Goal: Find specific page/section: Find specific page/section

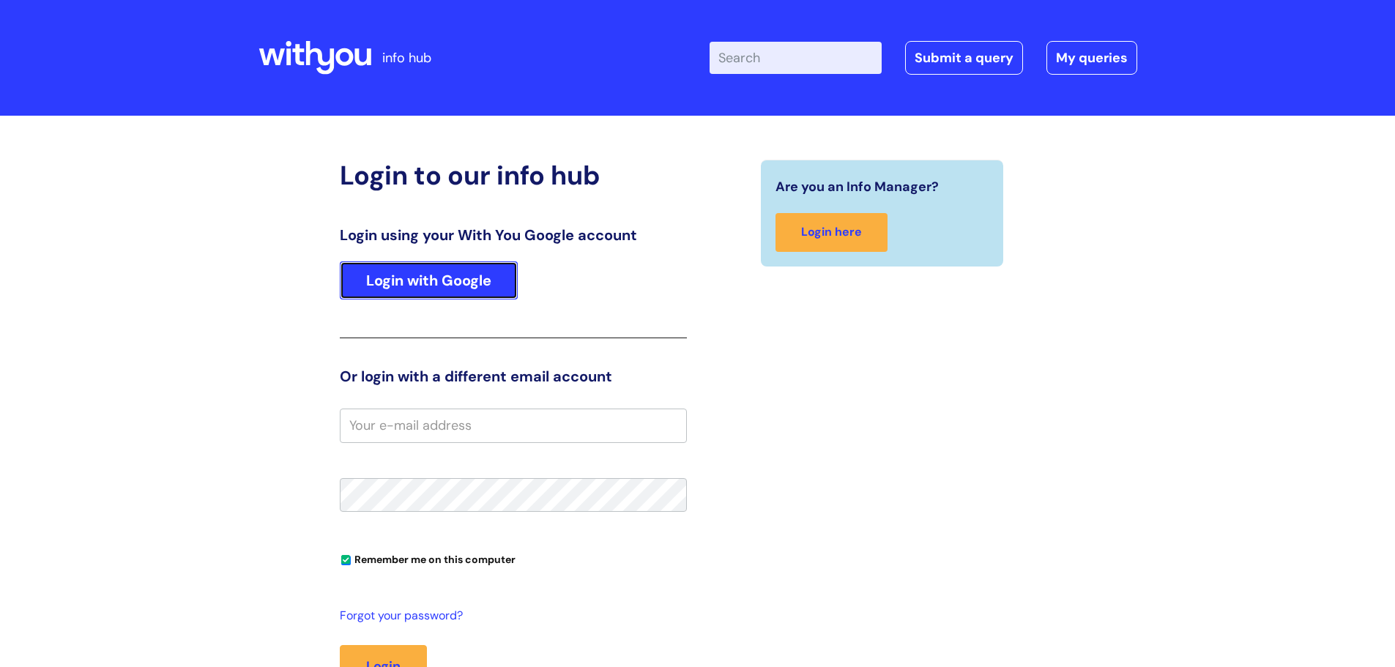
click at [466, 275] on link "Login with Google" at bounding box center [429, 281] width 178 height 38
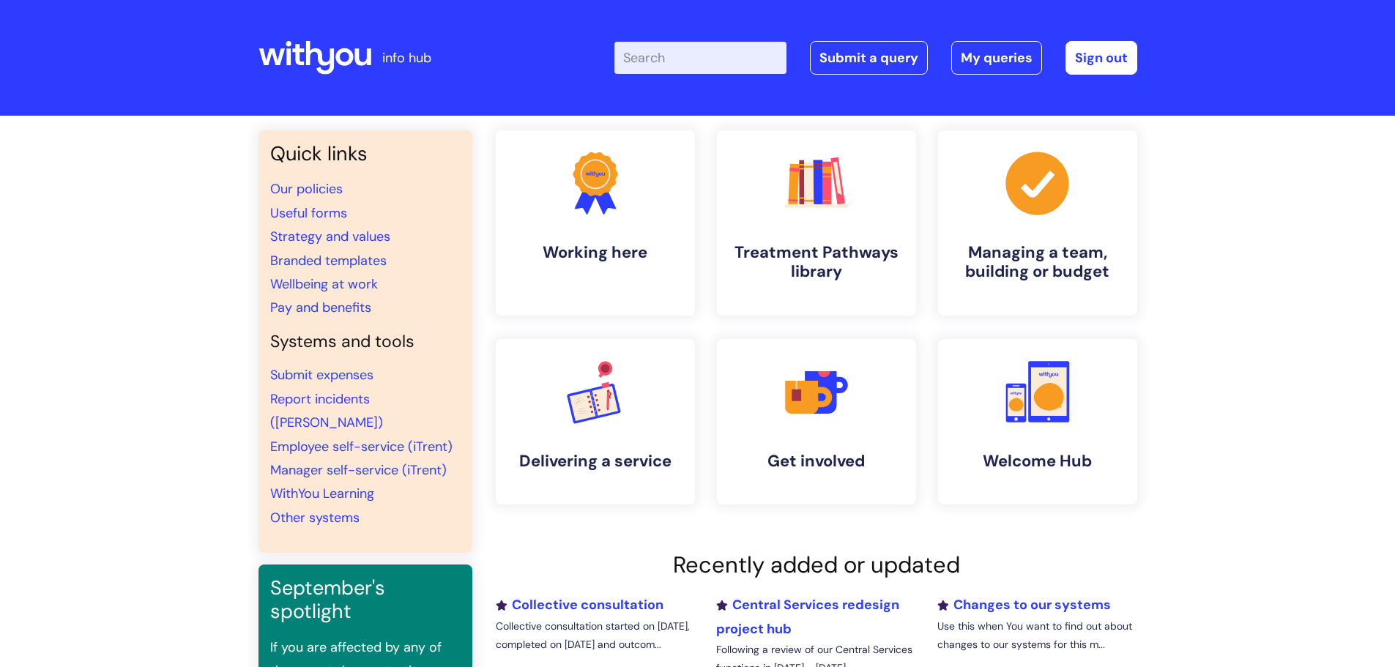
click at [668, 56] on input "Enter your search term here..." at bounding box center [701, 58] width 172 height 32
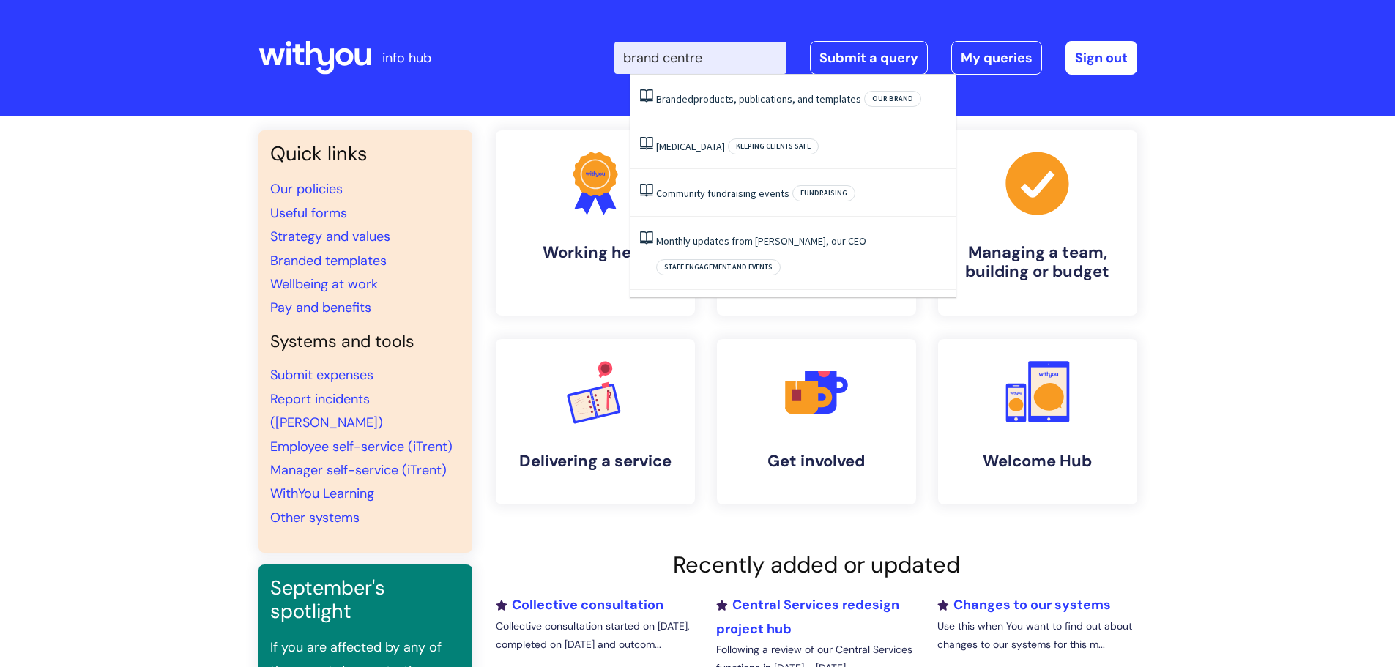
type input "brand centre"
click button "Search" at bounding box center [0, 0] width 0 height 0
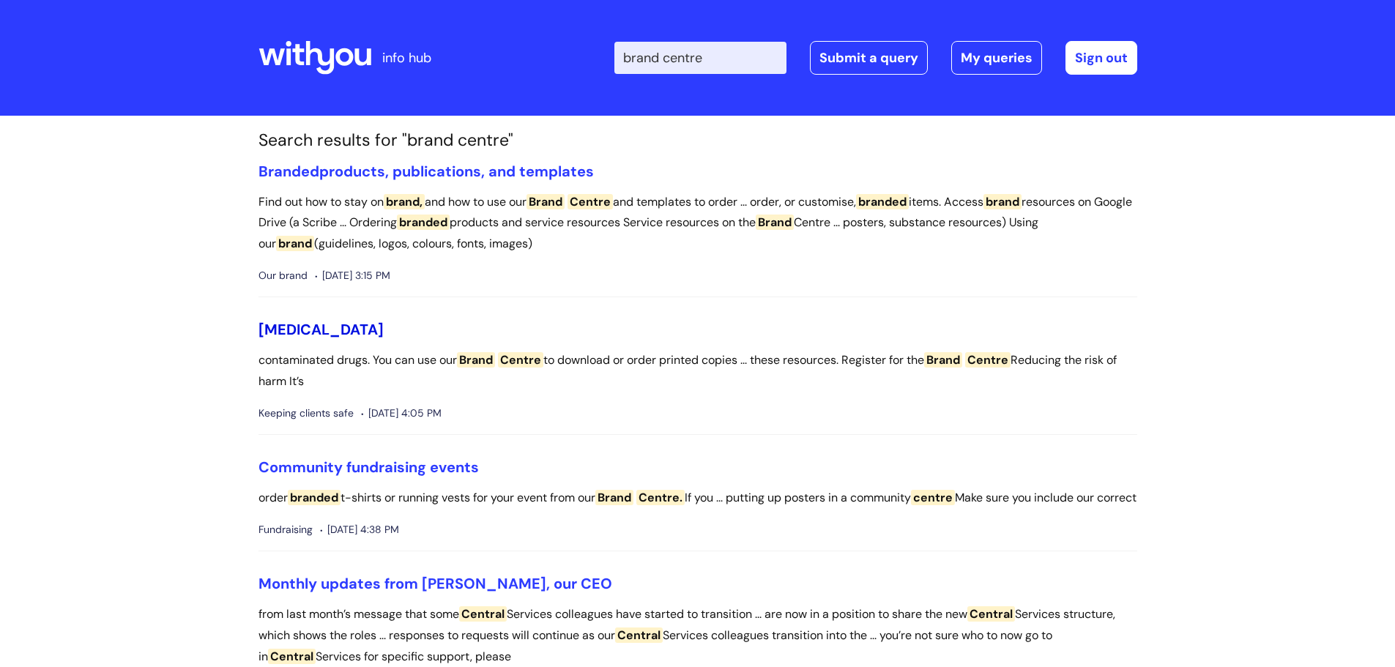
click at [336, 327] on link "[MEDICAL_DATA]" at bounding box center [321, 329] width 125 height 19
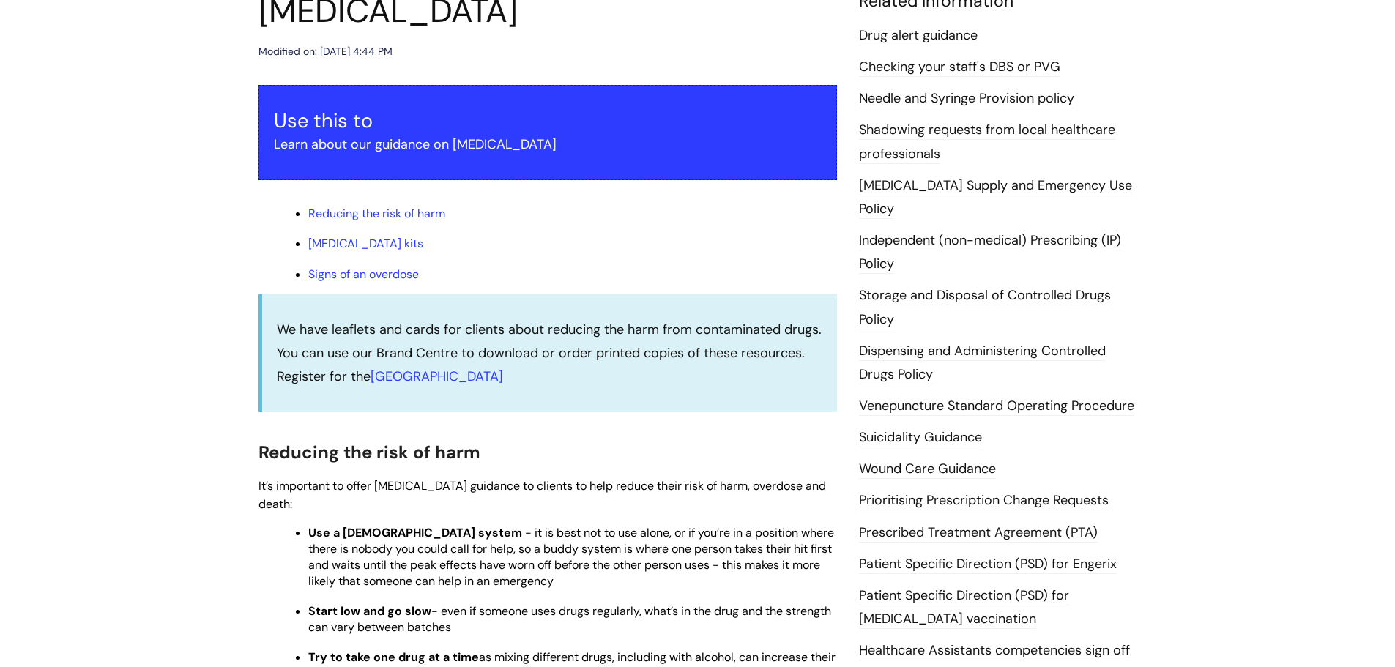
scroll to position [147, 0]
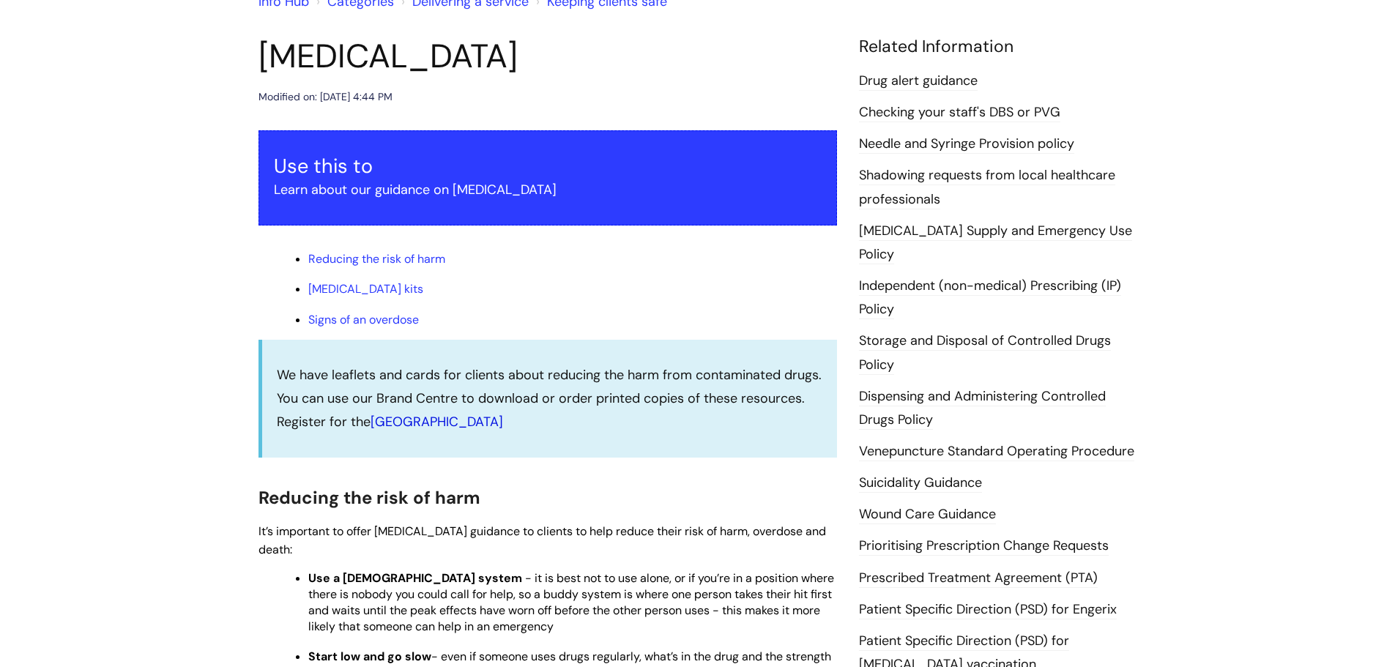
click at [412, 420] on link "[GEOGRAPHIC_DATA]" at bounding box center [437, 422] width 133 height 18
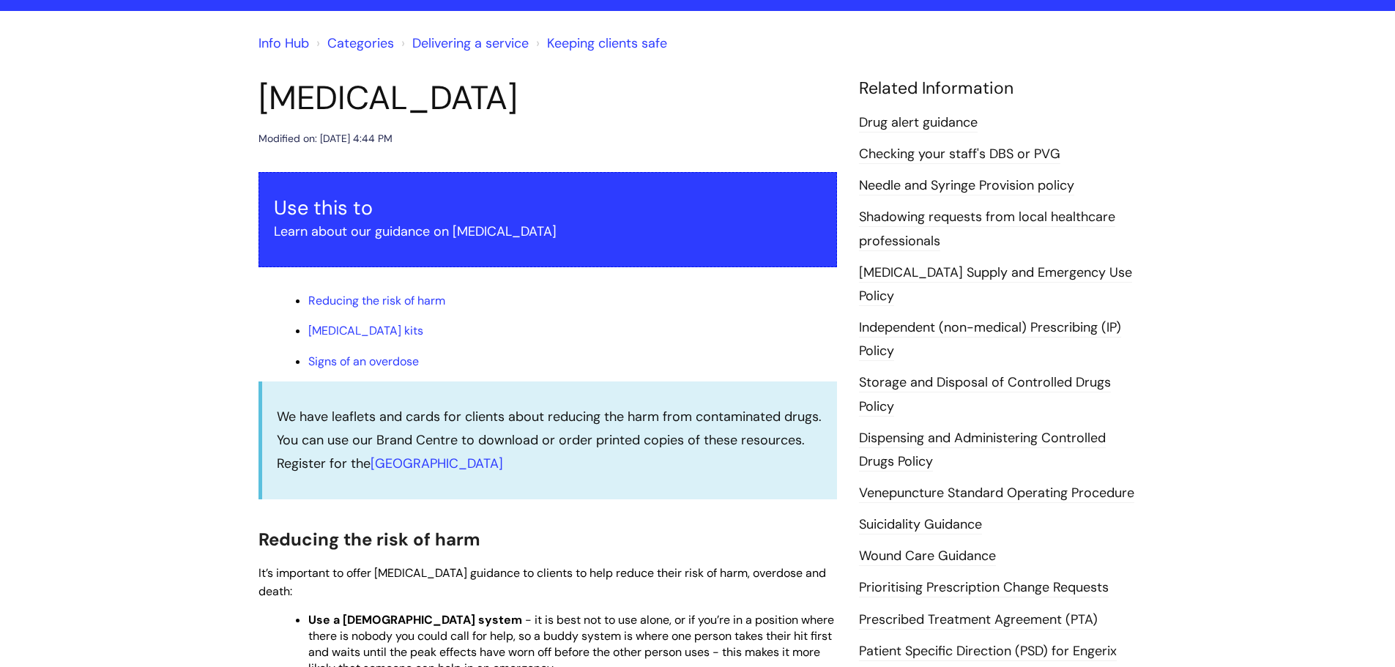
scroll to position [73, 0]
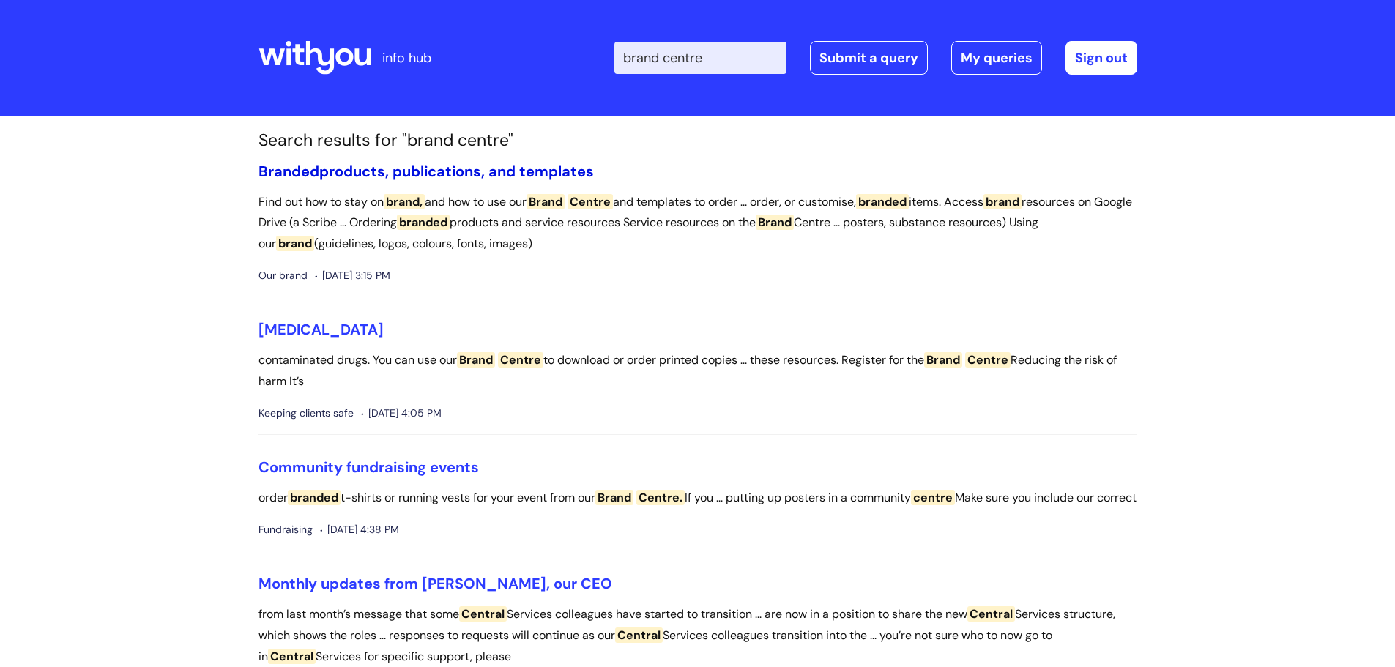
click at [464, 166] on link "Branded products, publications, and templates" at bounding box center [427, 171] width 336 height 19
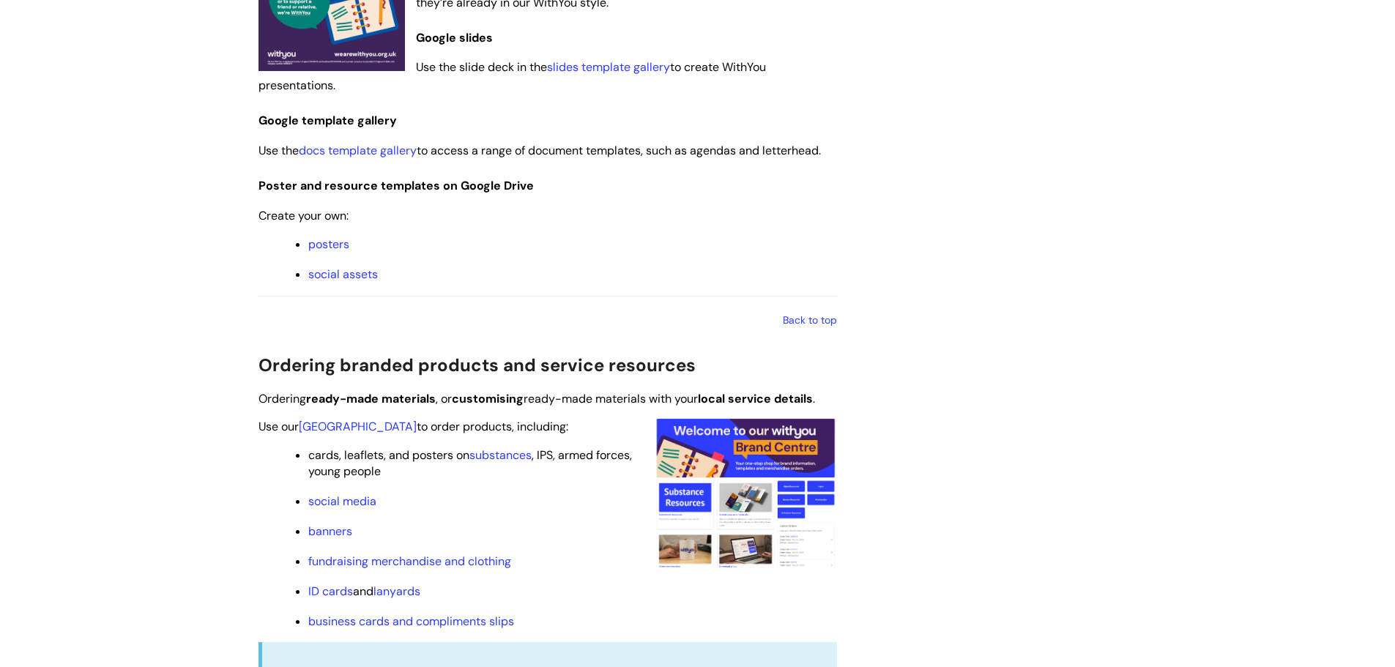
scroll to position [1099, 0]
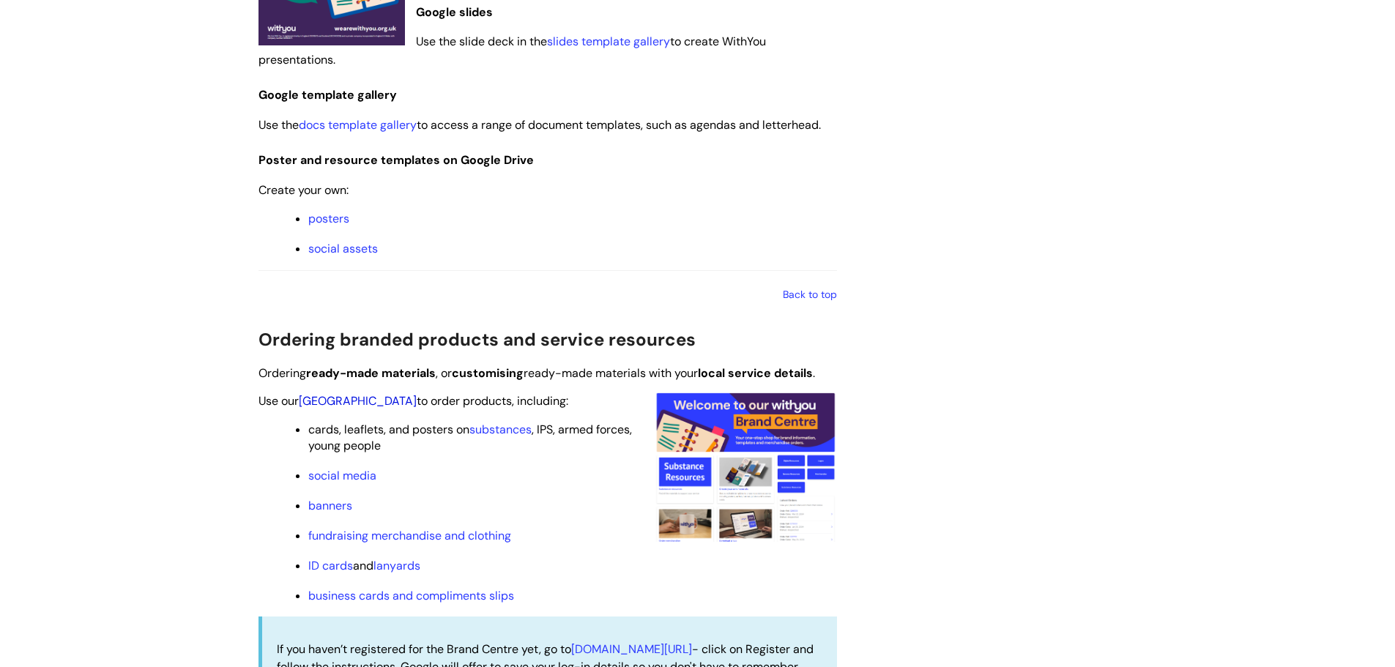
click at [353, 396] on link "[GEOGRAPHIC_DATA]" at bounding box center [358, 400] width 118 height 15
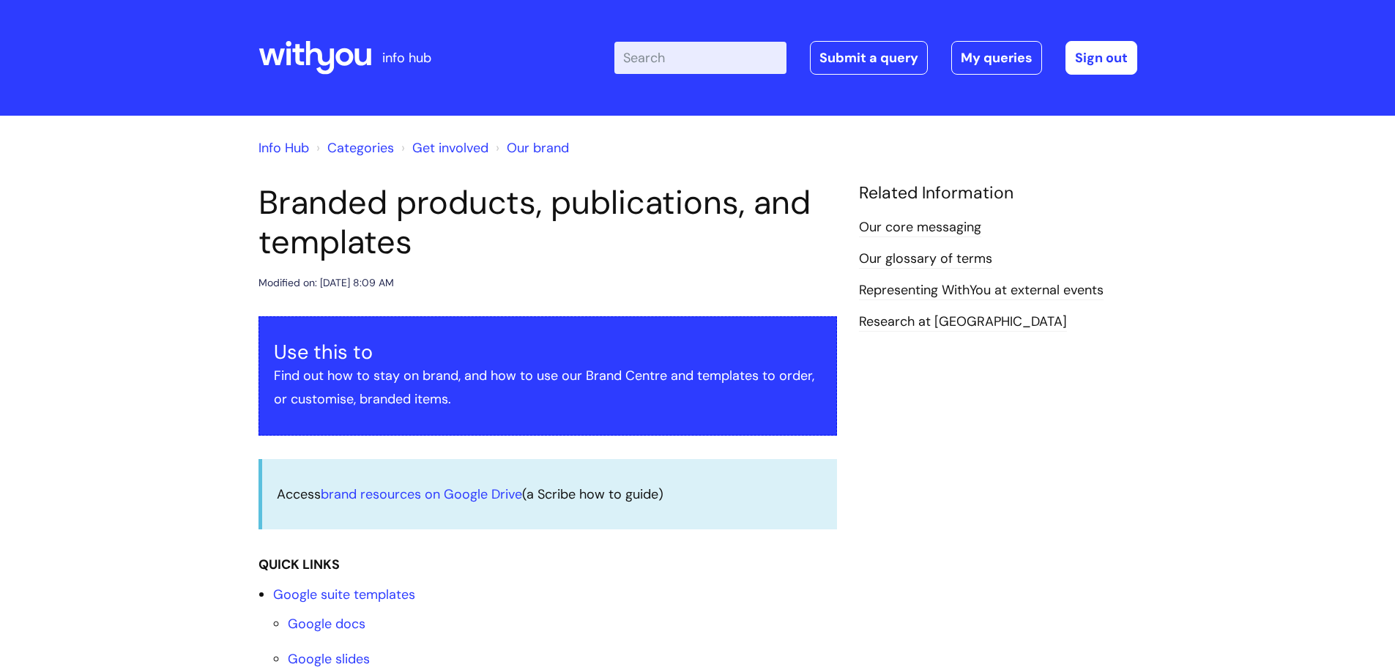
scroll to position [1099, 0]
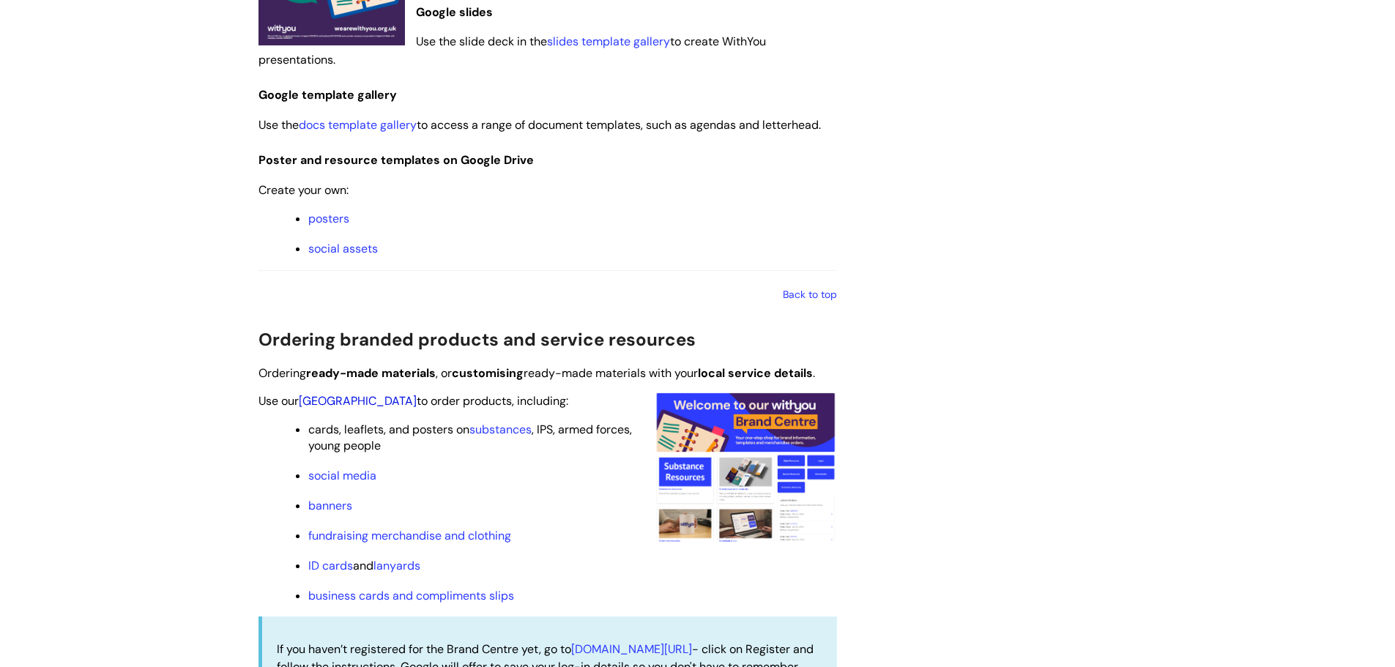
click at [345, 399] on link "[GEOGRAPHIC_DATA]" at bounding box center [358, 400] width 118 height 15
